Goal: Task Accomplishment & Management: Use online tool/utility

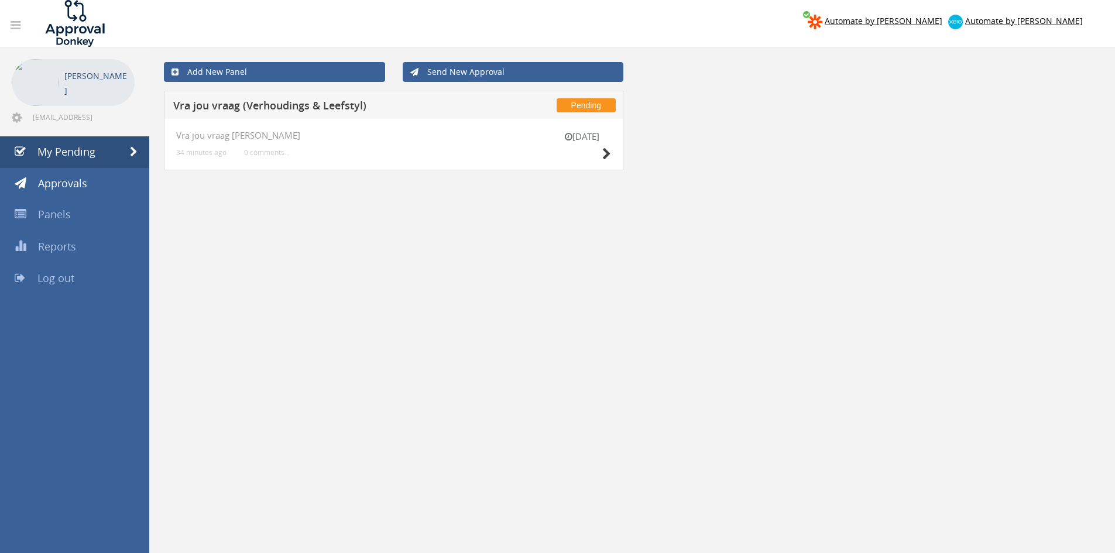
click at [600, 156] on div "12 Aug" at bounding box center [581, 146] width 59 height 33
click at [604, 157] on icon at bounding box center [606, 154] width 9 height 12
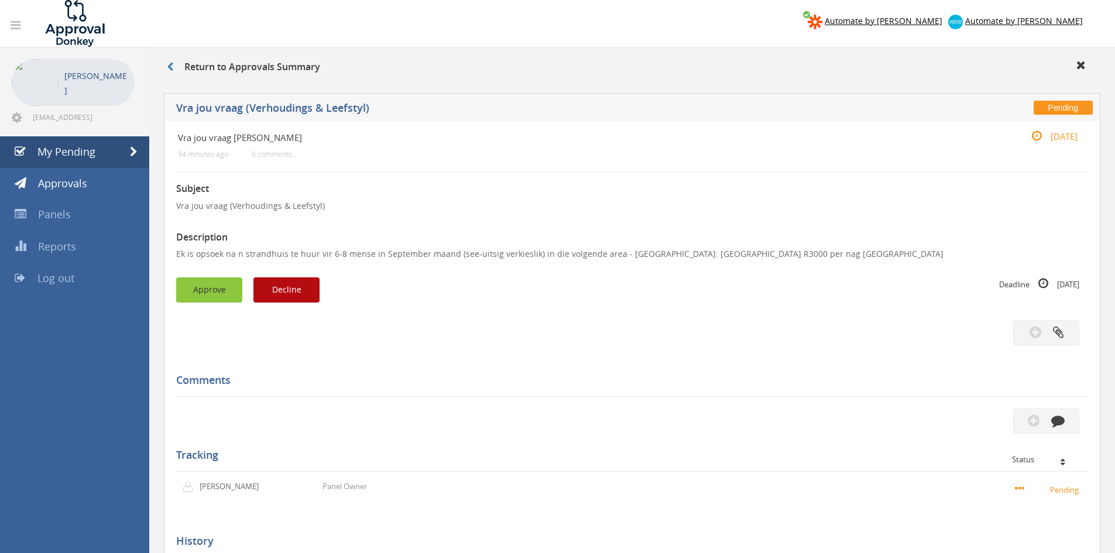
click at [216, 286] on button "Approve" at bounding box center [209, 289] width 66 height 25
